Goal: Transaction & Acquisition: Obtain resource

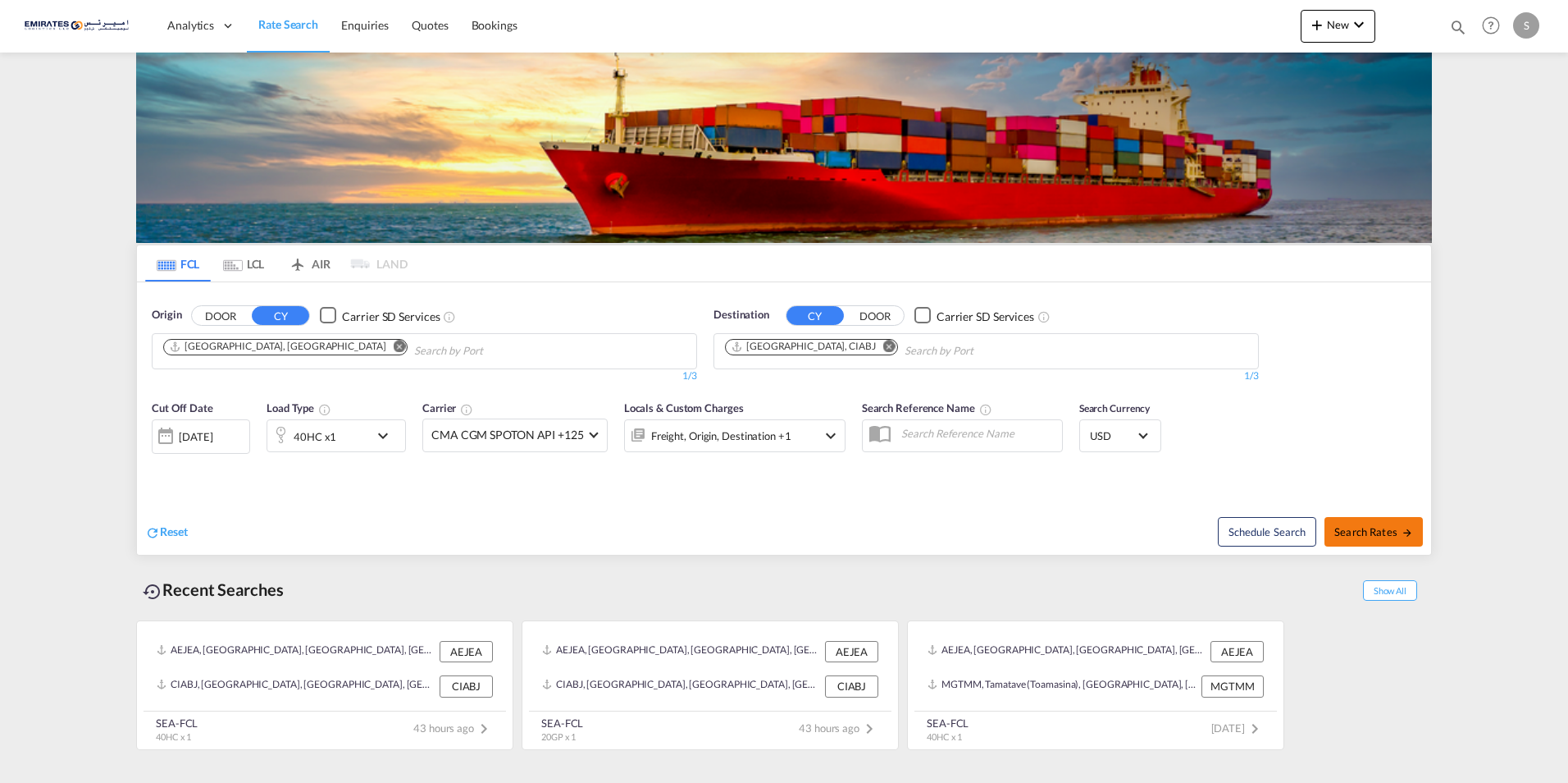
click at [1353, 528] on span "Search Rates" at bounding box center [1373, 530] width 79 height 13
type input "AEJEA to CIABJ / [DATE]"
